Goal: Task Accomplishment & Management: Use online tool/utility

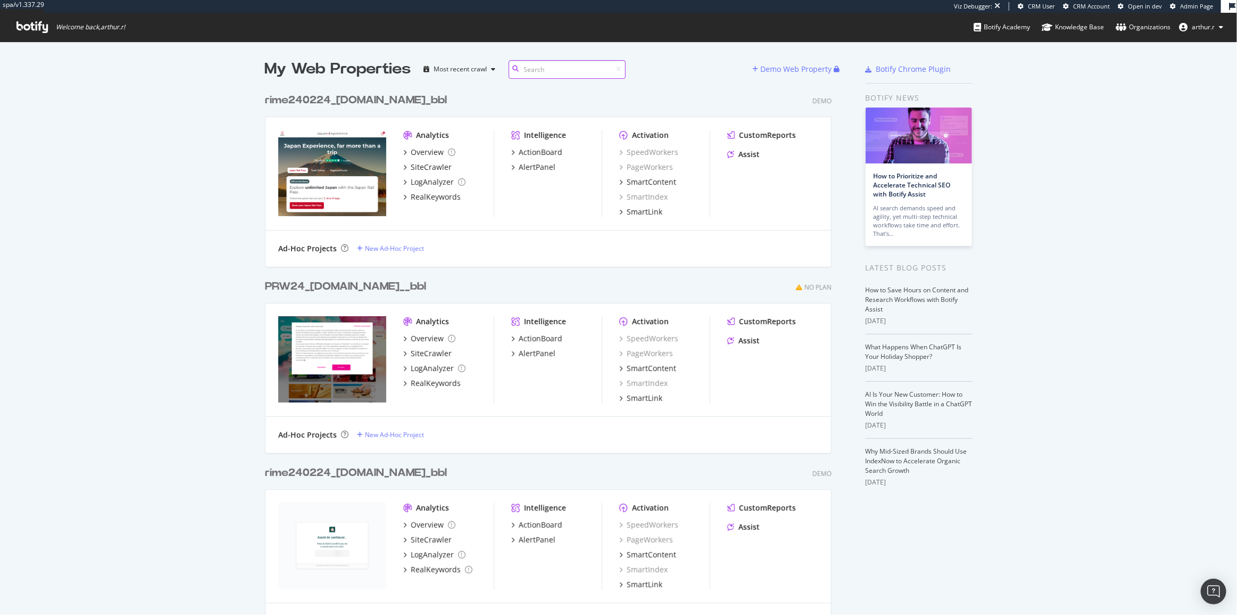
scroll to position [607, 1223]
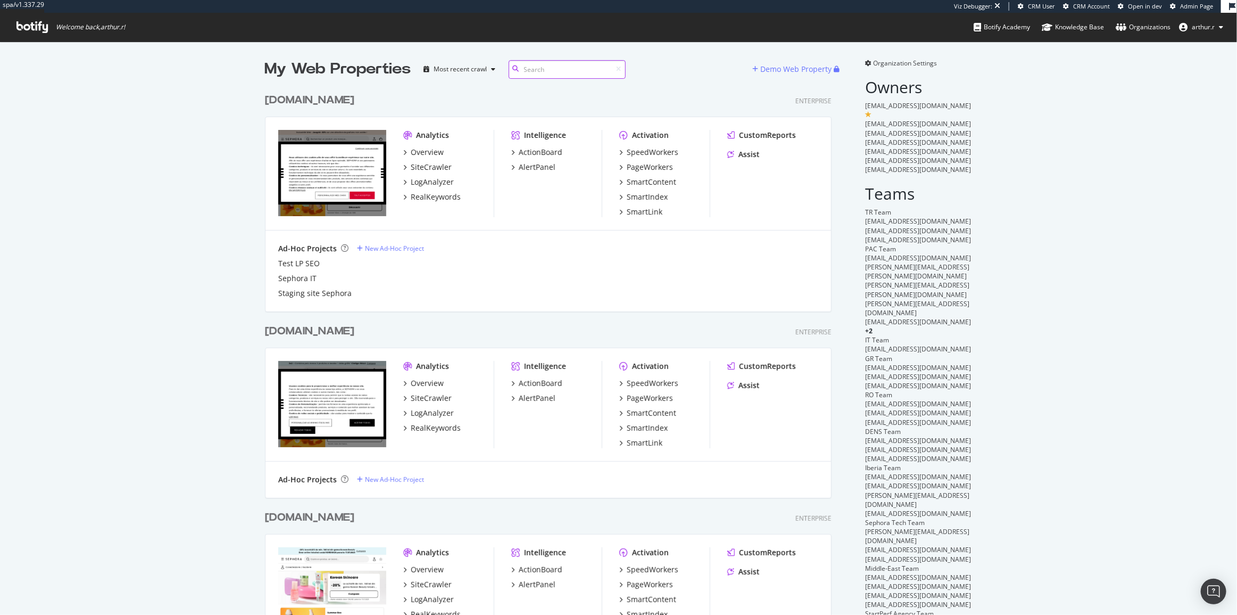
scroll to position [2740, 568]
click at [571, 74] on input at bounding box center [567, 69] width 117 height 19
type input "pl"
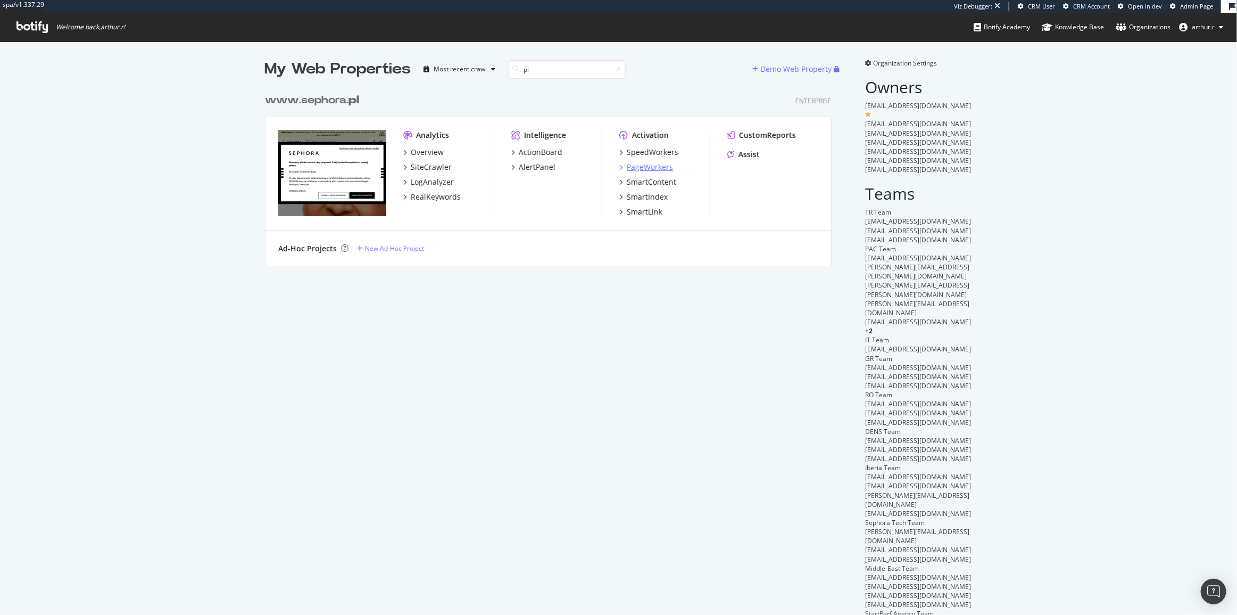
click at [651, 165] on div "PageWorkers" at bounding box center [650, 167] width 46 height 11
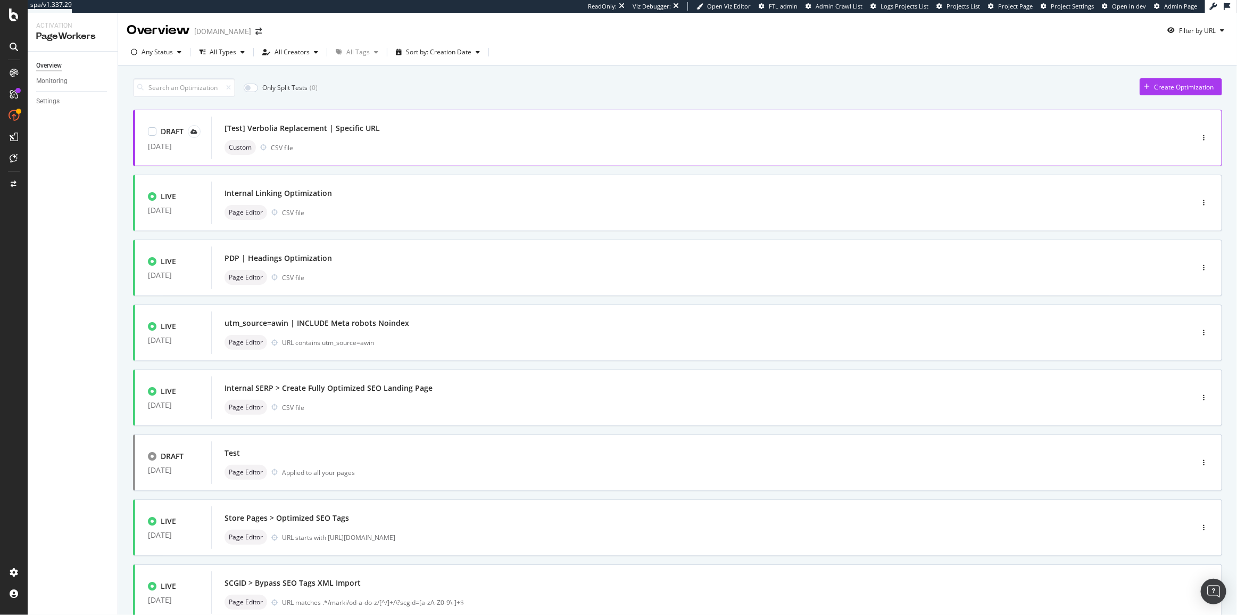
click at [478, 148] on div "Custom CSV file" at bounding box center [686, 147] width 923 height 15
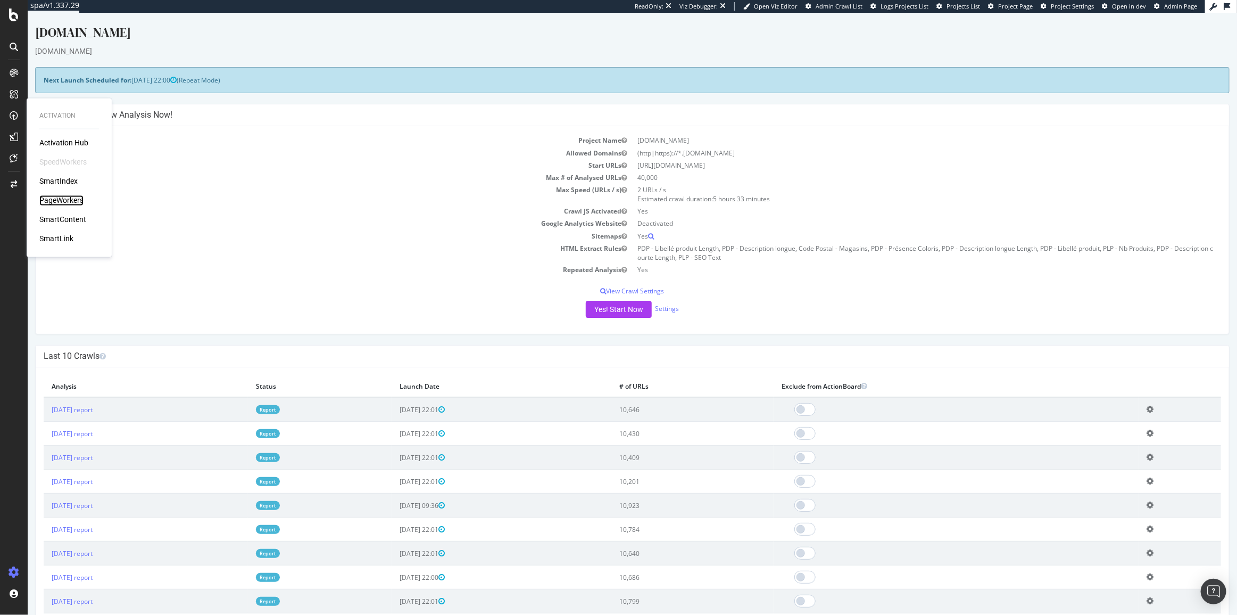
drag, startPoint x: 65, startPoint y: 198, endPoint x: 75, endPoint y: 202, distance: 10.8
click at [65, 198] on div "PageWorkers" at bounding box center [61, 200] width 44 height 11
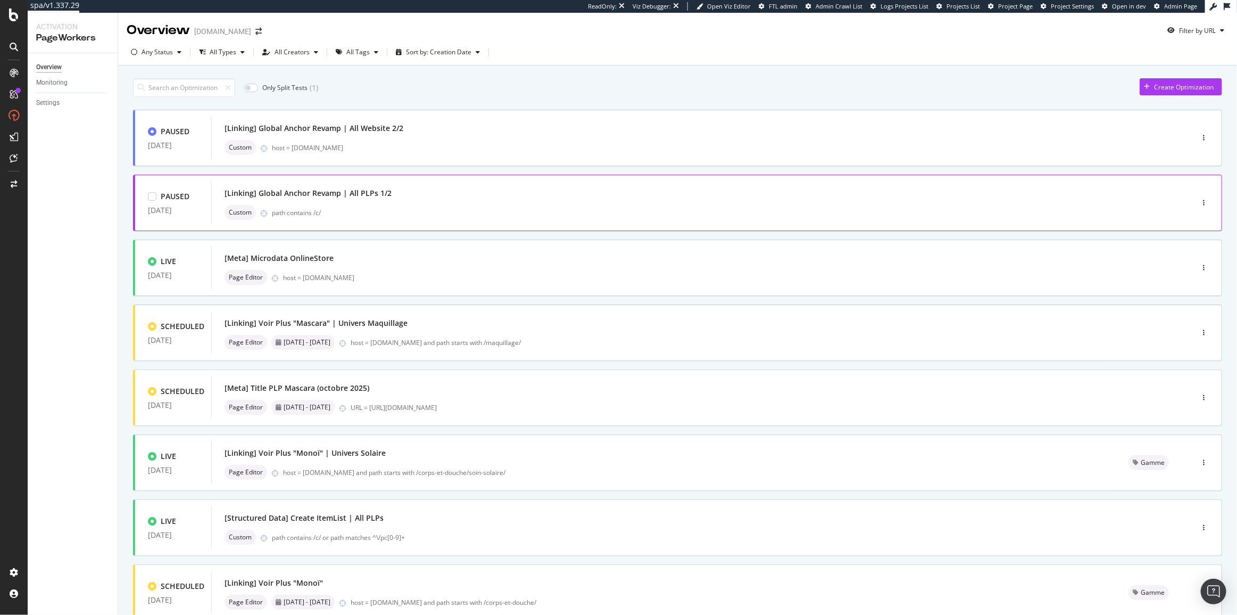
click at [391, 196] on div "[Linking] Global Anchor Revamp | All PLPs 1/2" at bounding box center [686, 193] width 923 height 15
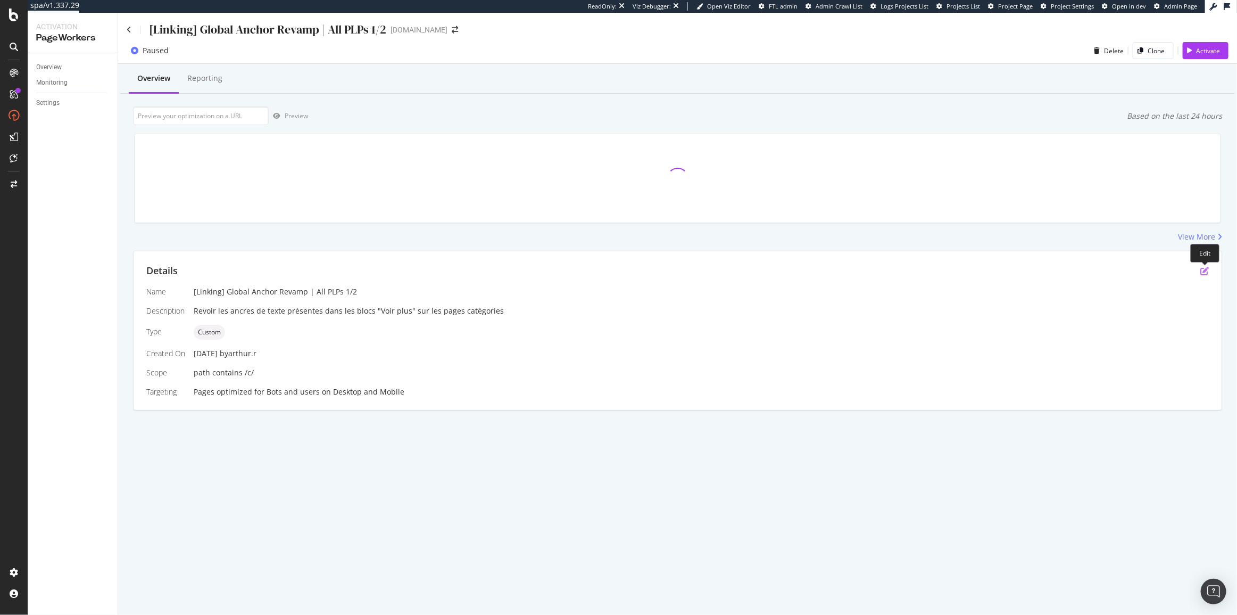
click at [1202, 275] on icon "pen-to-square" at bounding box center [1204, 271] width 9 height 9
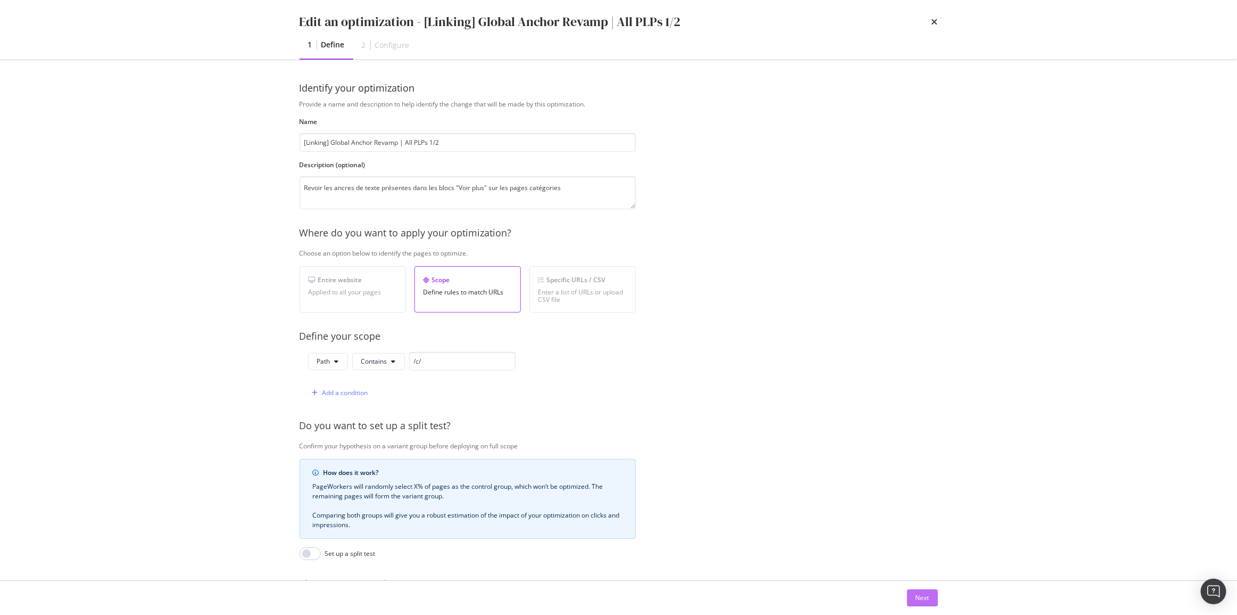
click at [916, 598] on div "Next" at bounding box center [923, 597] width 14 height 9
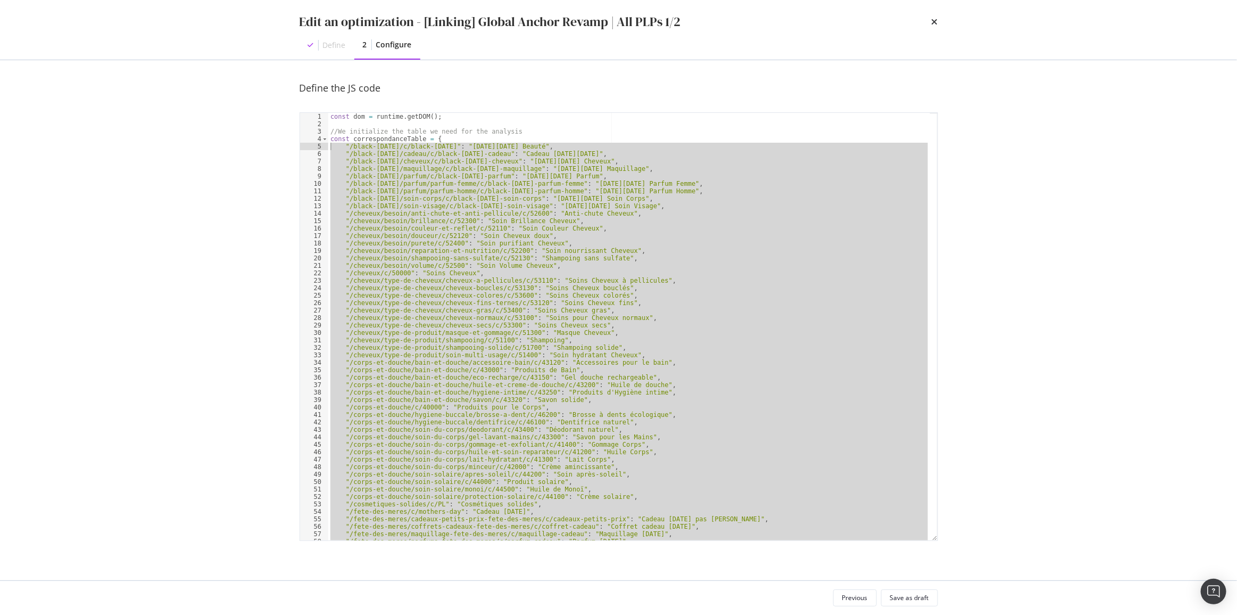
drag, startPoint x: 584, startPoint y: 424, endPoint x: 329, endPoint y: 145, distance: 378.5
click at [329, 145] on div "const dom = runtime . getDOM ( ) ; //We initialize the table we need for the an…" at bounding box center [629, 334] width 602 height 442
click at [855, 321] on div "const dom = runtime . getDOM ( ) ; //We initialize the table we need for the an…" at bounding box center [629, 326] width 602 height 427
type textarea ""/cheveux/type-de-cheveux/cheveux-secs/c/53300": "Soins Cheveux secs","
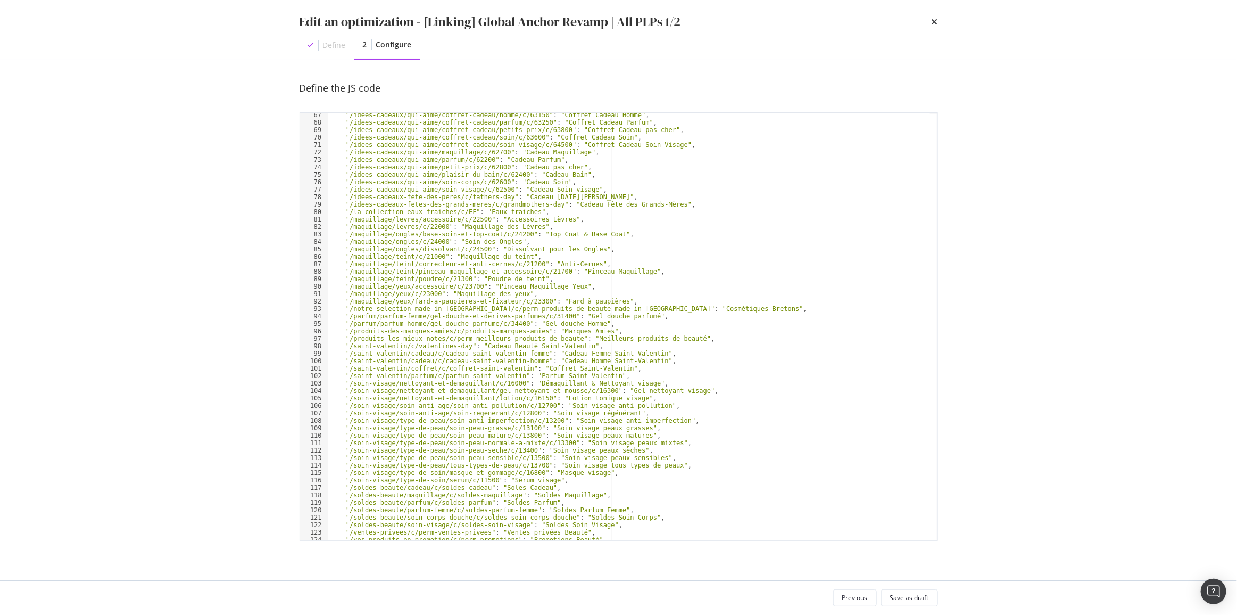
scroll to position [608, 0]
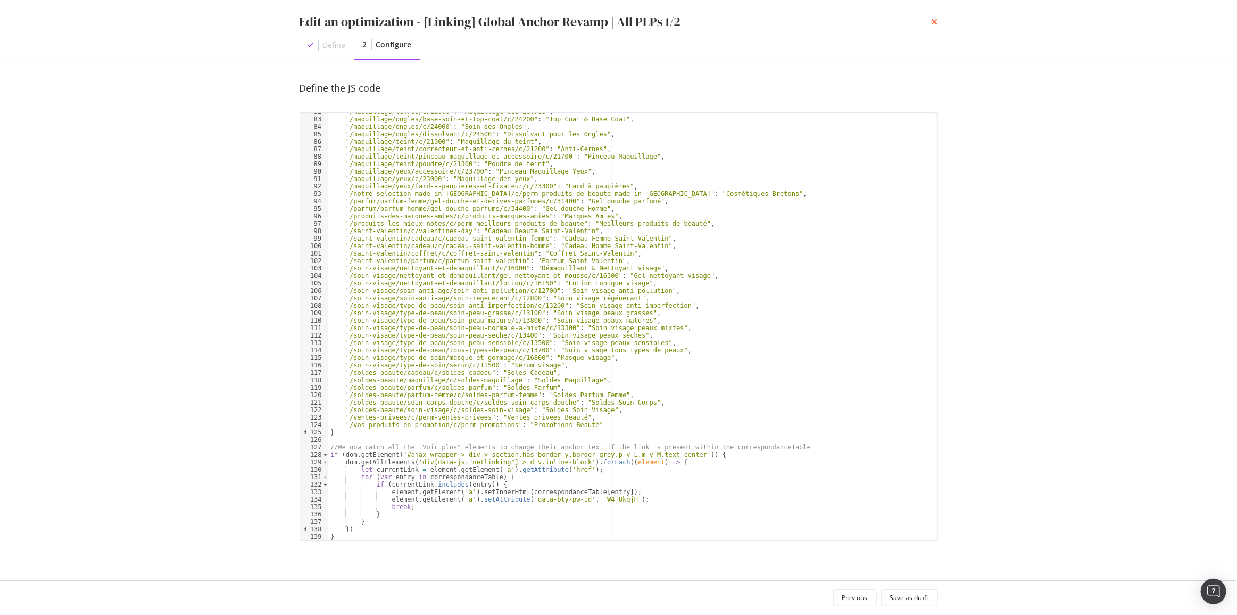
click at [936, 21] on icon "times" at bounding box center [935, 22] width 6 height 9
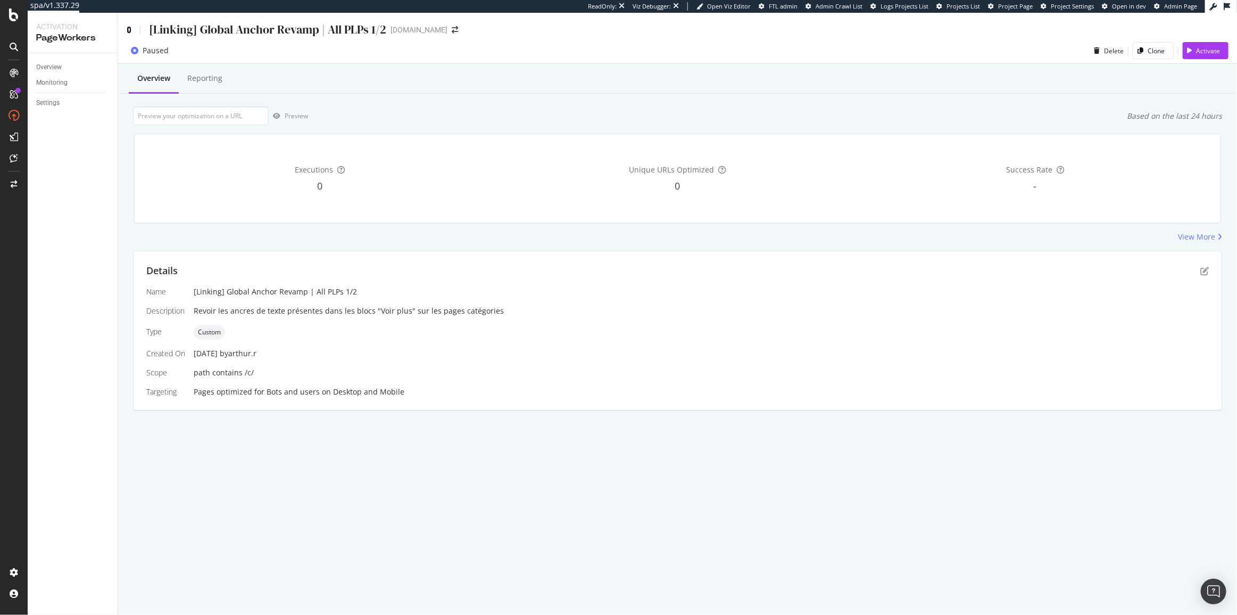
click at [127, 28] on icon at bounding box center [129, 29] width 5 height 7
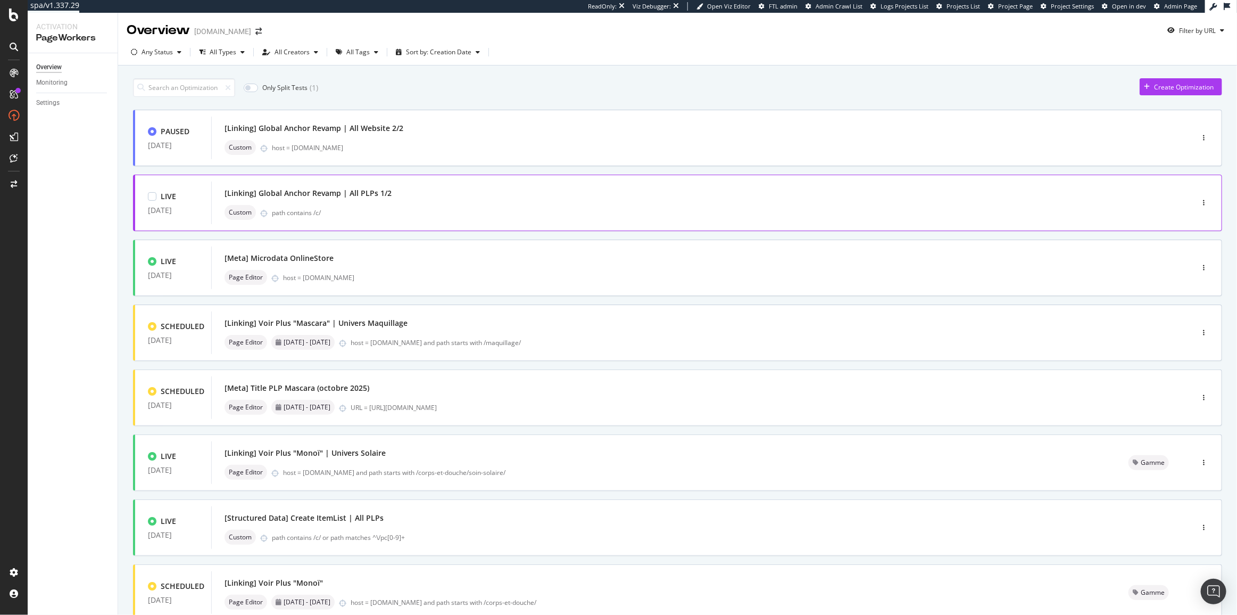
click at [531, 195] on div "[Linking] Global Anchor Revamp | All PLPs 1/2" at bounding box center [686, 193] width 923 height 15
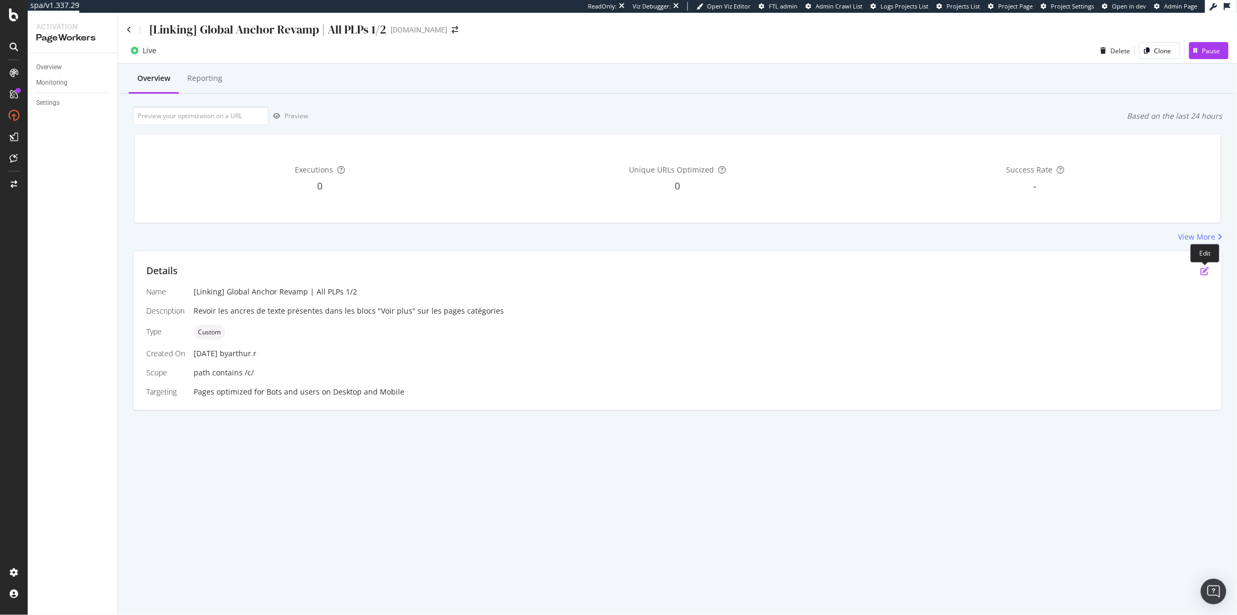
click at [1206, 267] on icon "pen-to-square" at bounding box center [1204, 271] width 9 height 9
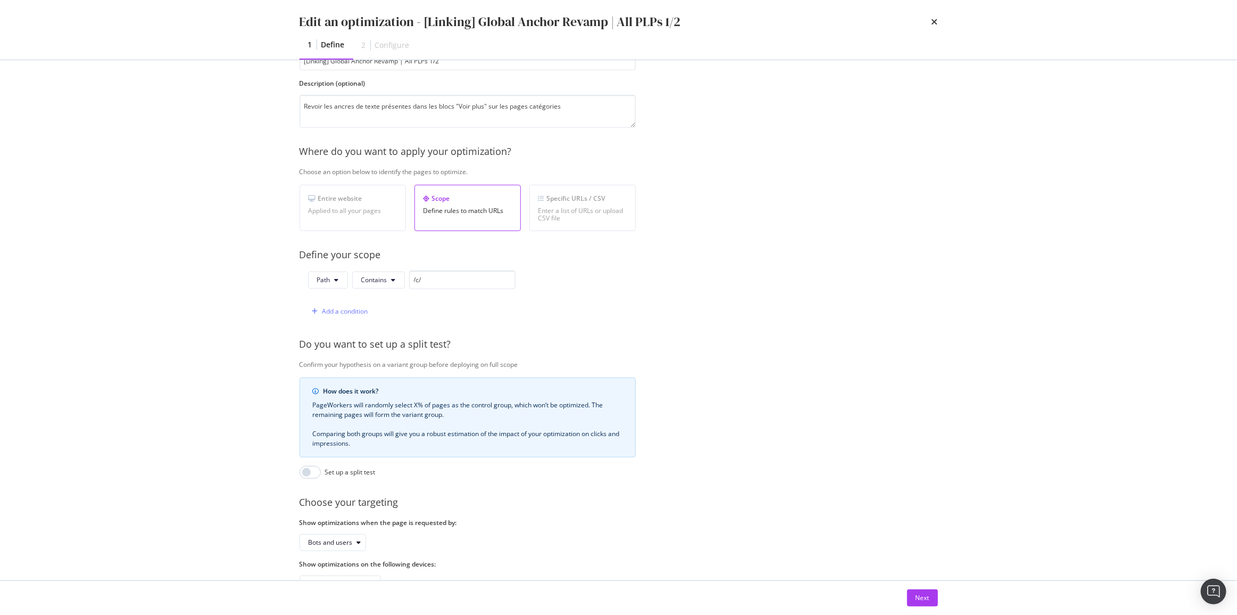
scroll to position [121, 0]
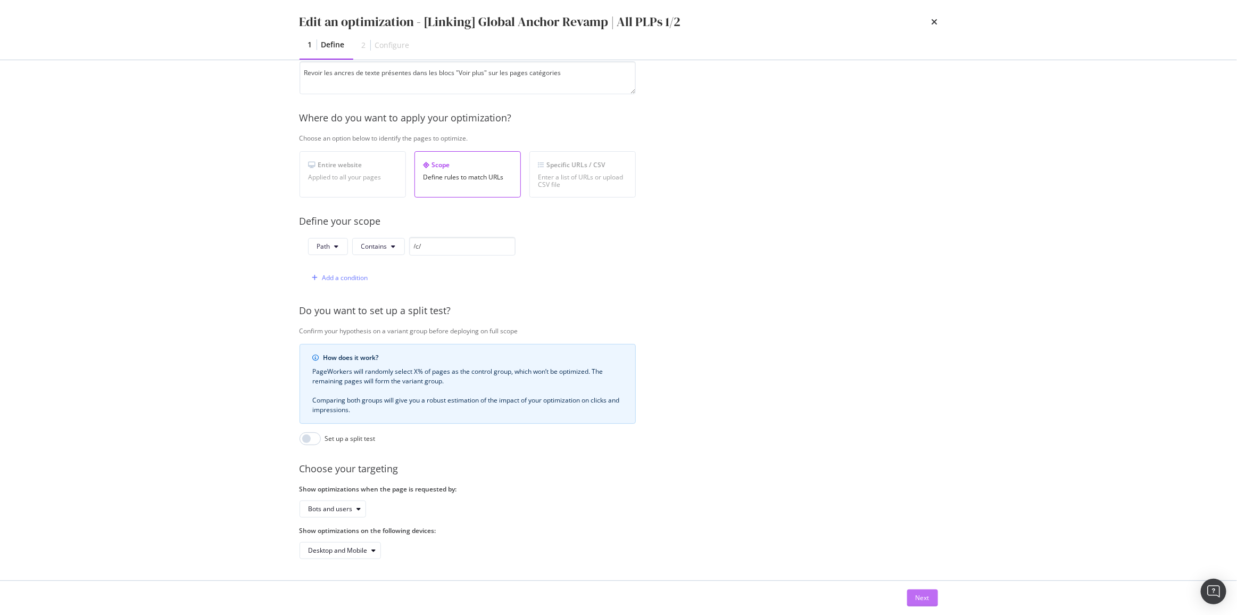
click at [930, 595] on button "Next" at bounding box center [922, 597] width 31 height 17
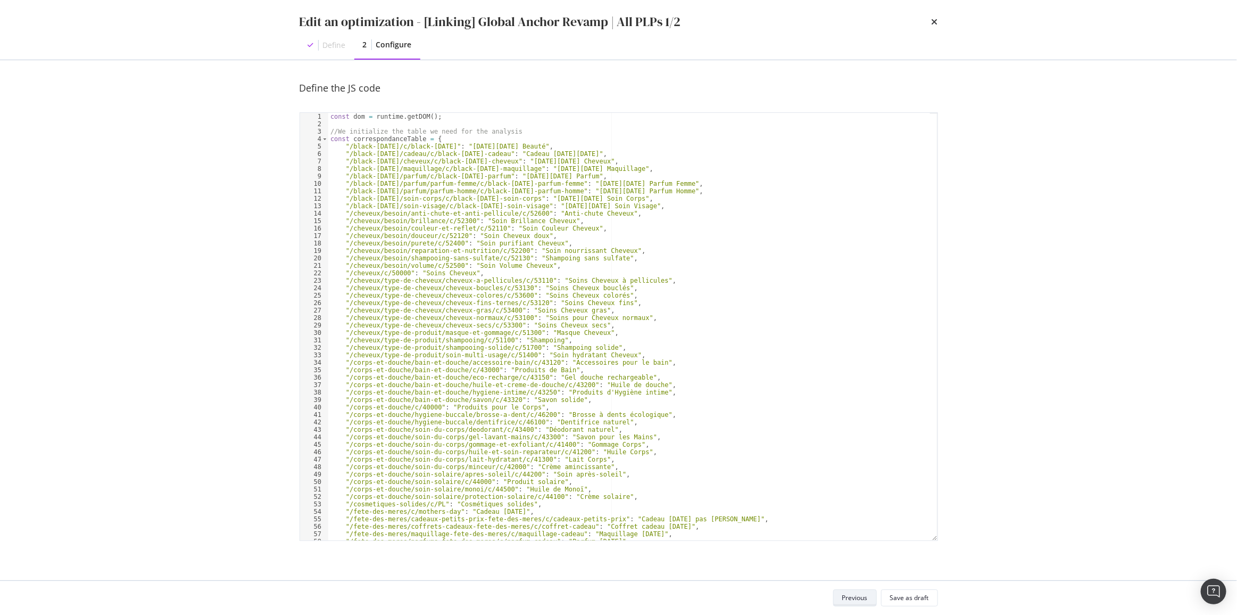
scroll to position [0, 0]
click at [808, 204] on div "const dom = runtime . getDOM ( ) ; //We initialize the table we need for the an…" at bounding box center [629, 334] width 602 height 442
type textarea "}) }"
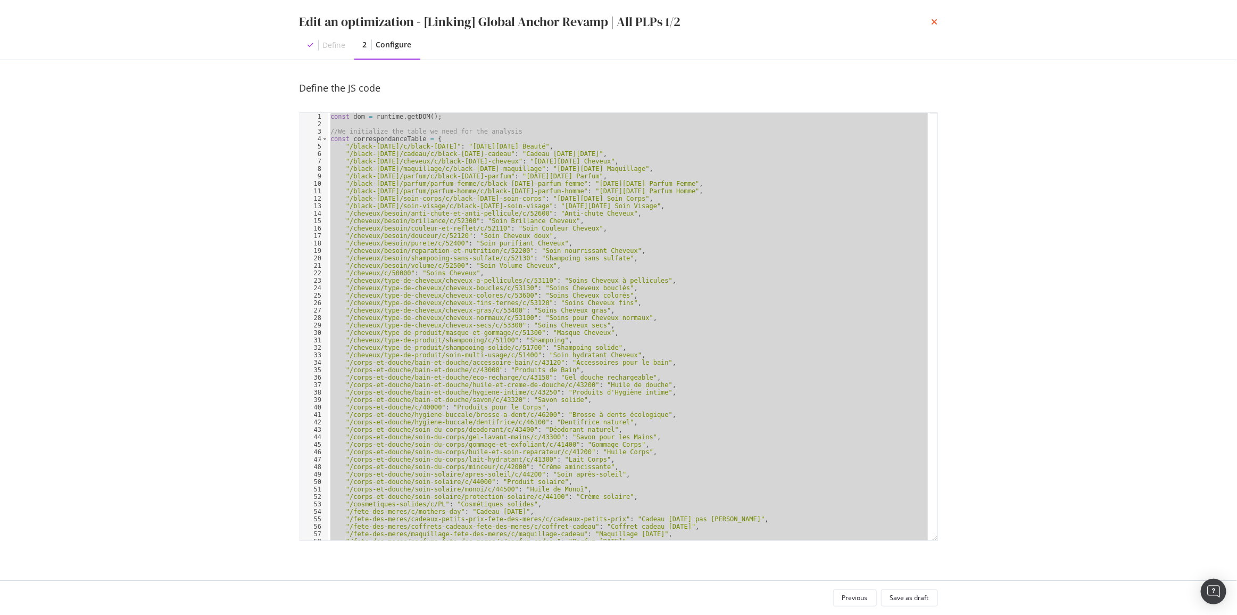
click at [937, 26] on icon "times" at bounding box center [935, 22] width 6 height 9
